Goal: Download file/media

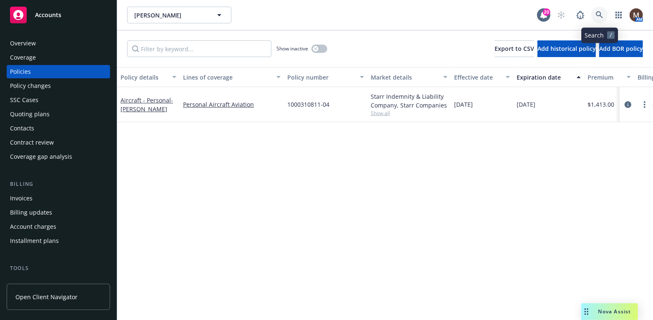
click at [601, 11] on link at bounding box center [600, 15] width 17 height 17
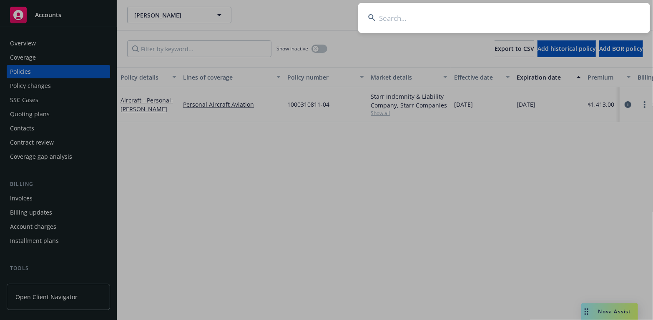
click at [394, 16] on input at bounding box center [504, 18] width 292 height 30
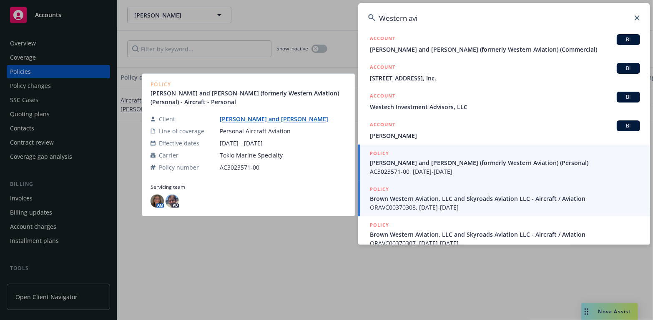
scroll to position [121, 0]
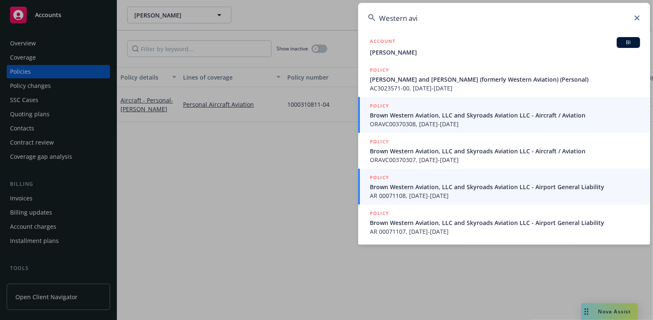
type input "Western avi"
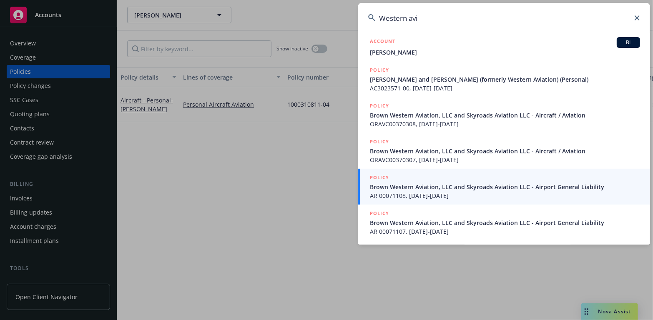
click at [398, 115] on span "Brown Western Aviation, LLC and Skyroads Aviation LLC - Aircraft / Aviation" at bounding box center [505, 115] width 270 height 9
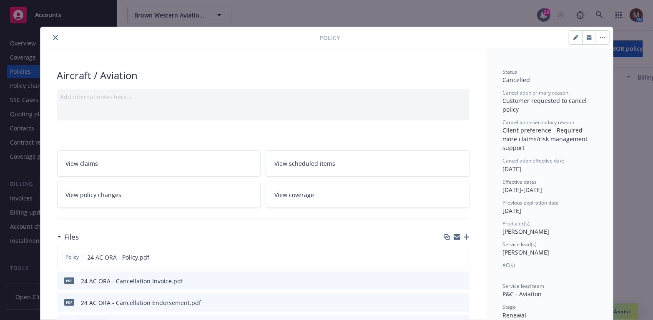
click at [50, 35] on button "close" at bounding box center [55, 38] width 10 height 10
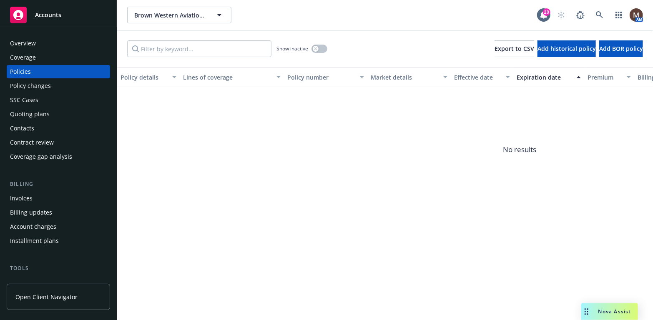
click at [35, 128] on div "Contacts" at bounding box center [58, 128] width 97 height 13
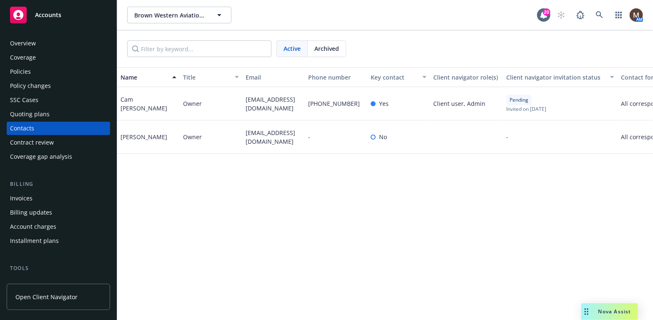
click at [29, 68] on div "Policies" at bounding box center [20, 71] width 21 height 13
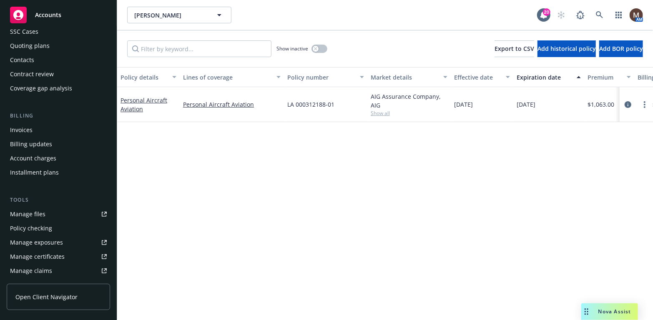
scroll to position [83, 0]
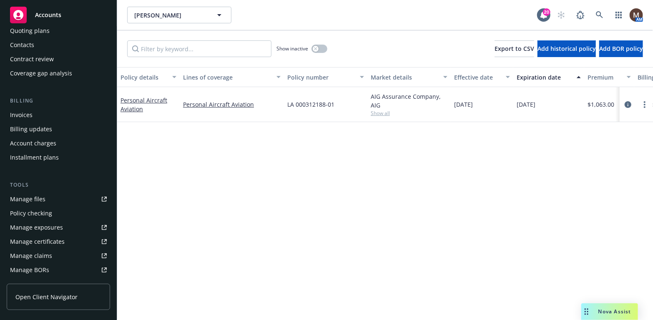
click at [39, 198] on div "Manage files" at bounding box center [27, 199] width 35 height 13
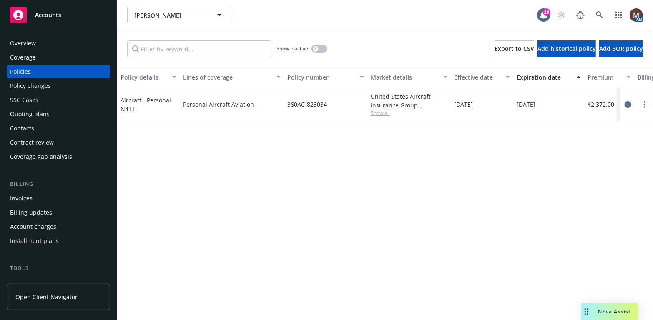
scroll to position [42, 0]
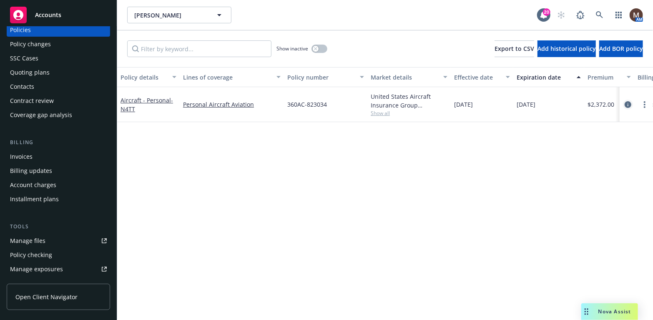
click at [628, 103] on icon "circleInformation" at bounding box center [628, 104] width 7 height 7
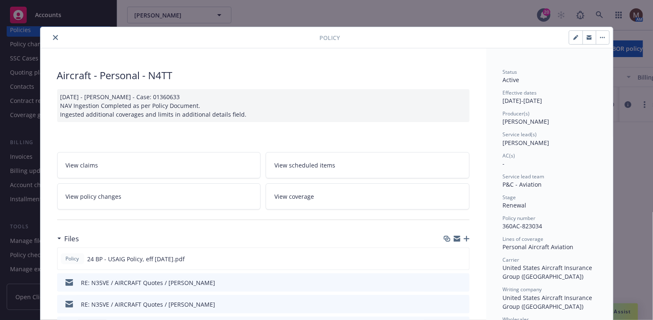
click at [50, 33] on button "close" at bounding box center [55, 38] width 10 height 10
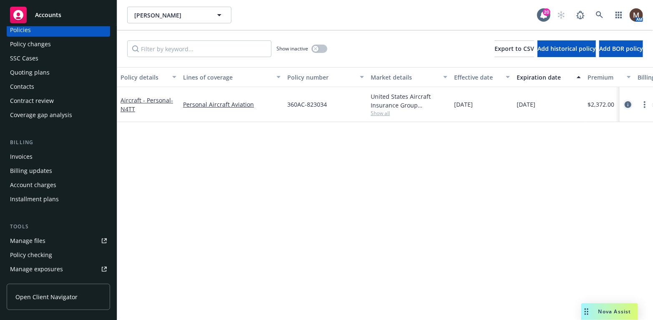
click at [628, 102] on icon "circleInformation" at bounding box center [628, 104] width 7 height 7
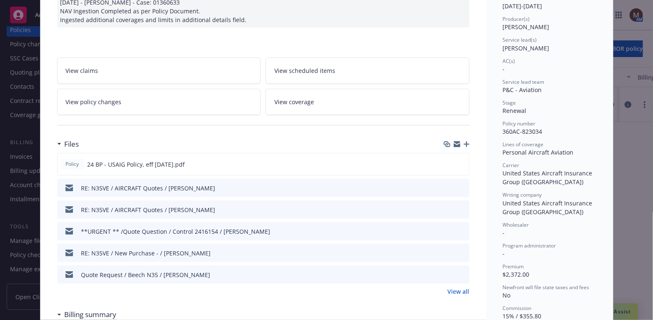
scroll to position [108, 0]
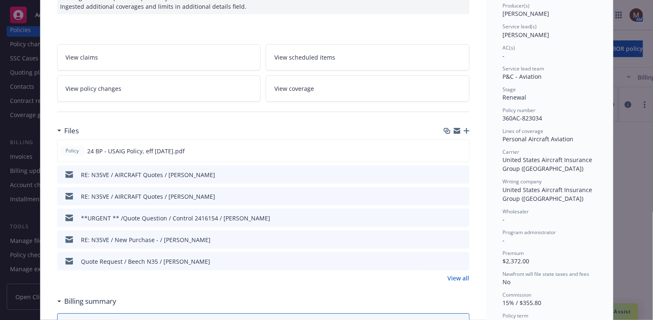
click at [451, 275] on link "View all" at bounding box center [459, 278] width 22 height 9
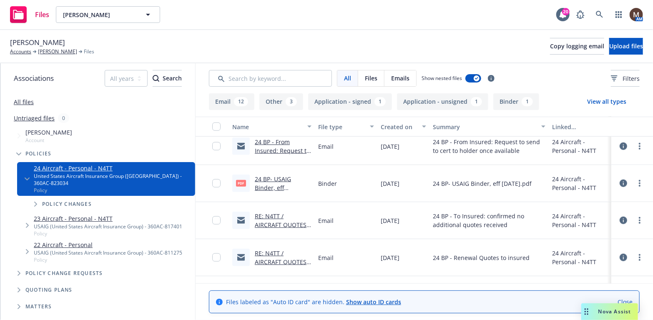
scroll to position [501, 0]
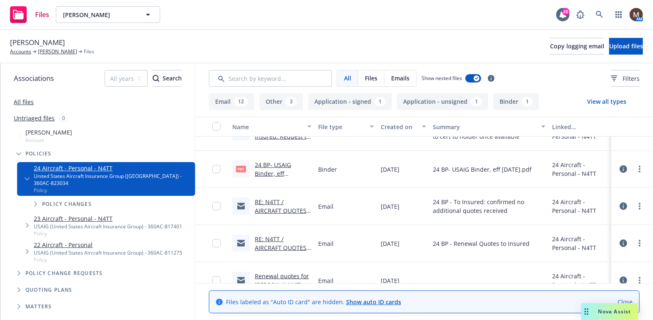
click at [286, 202] on link "RE: N4TT / AIRCRAFT QUOTES / Steve McKibben / 11.24.2024" at bounding box center [282, 215] width 55 height 34
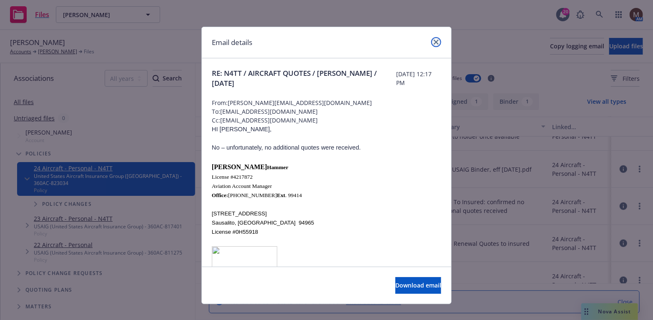
click at [434, 41] on icon "close" at bounding box center [436, 42] width 5 height 5
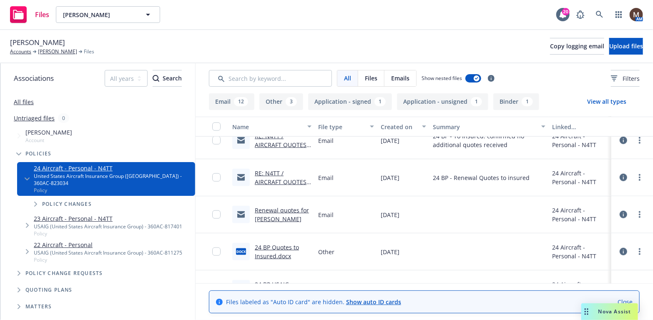
scroll to position [584, 0]
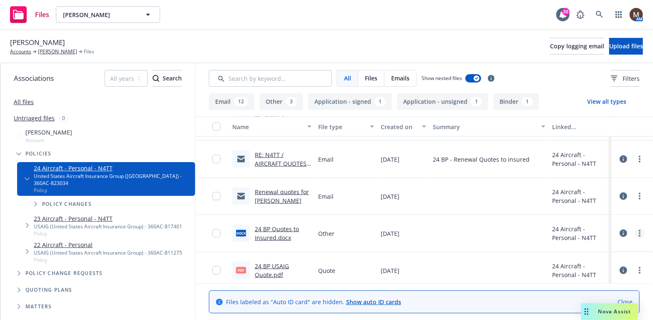
click at [639, 233] on circle "more" at bounding box center [640, 234] width 2 height 2
click at [584, 264] on link "Download" at bounding box center [597, 267] width 83 height 17
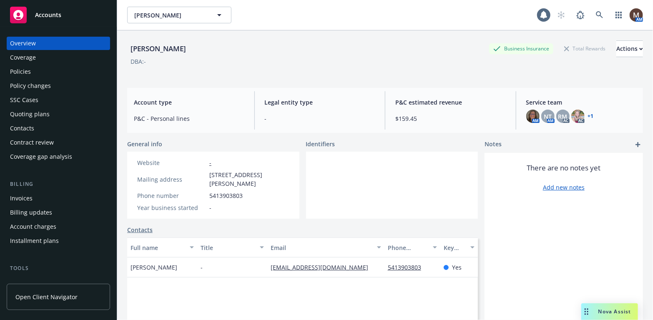
click at [28, 73] on div "Policies" at bounding box center [20, 71] width 21 height 13
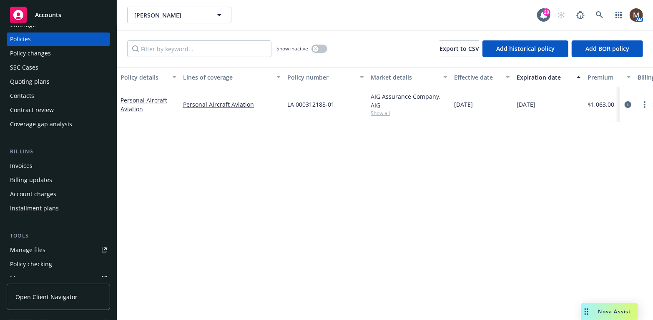
scroll to position [42, 0]
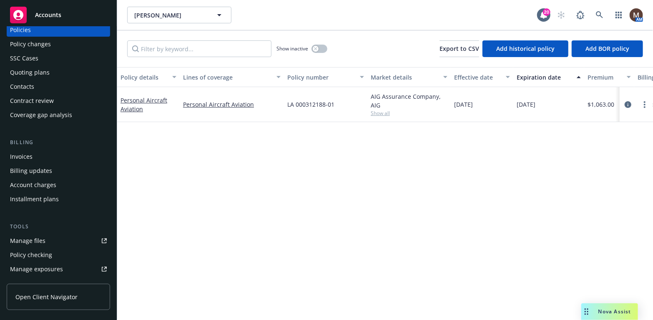
click at [45, 239] on link "Manage files" at bounding box center [58, 240] width 103 height 13
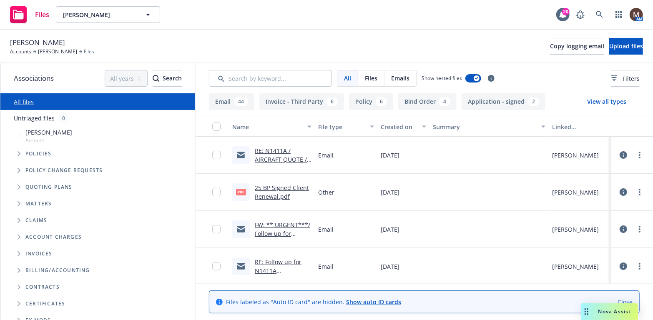
click at [276, 190] on link "25 BP Signed Client Renewal.pdf" at bounding box center [282, 192] width 54 height 17
drag, startPoint x: 553, startPoint y: 47, endPoint x: 389, endPoint y: 71, distance: 165.8
click at [553, 47] on span "Copy logging email" at bounding box center [577, 46] width 54 height 8
click at [56, 50] on link "[PERSON_NAME]" at bounding box center [57, 52] width 39 height 8
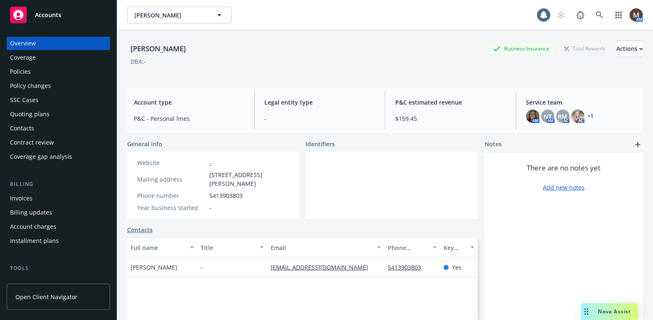
click at [29, 69] on div "Policies" at bounding box center [20, 71] width 21 height 13
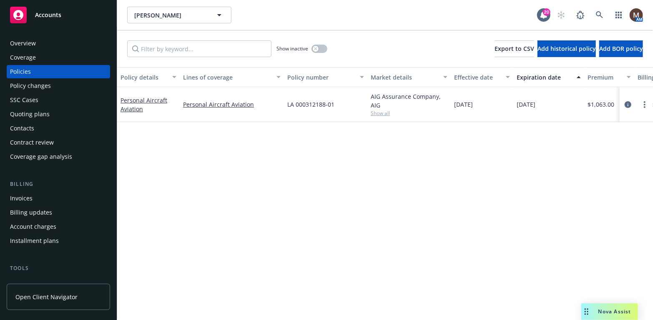
scroll to position [83, 0]
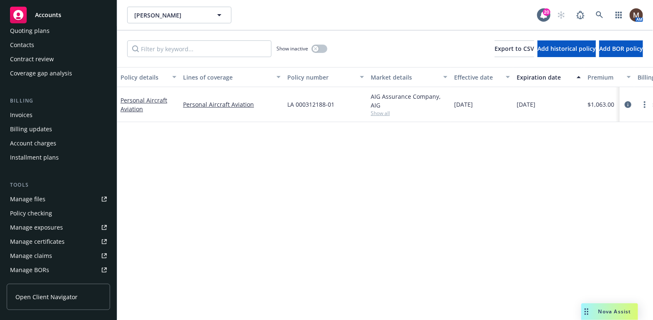
click at [40, 199] on div "Manage files" at bounding box center [27, 199] width 35 height 13
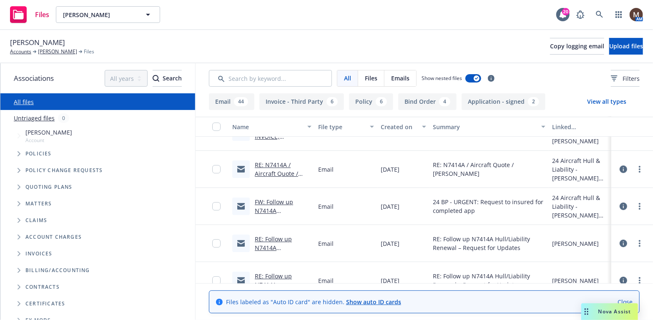
scroll to position [1460, 0]
